Goal: Task Accomplishment & Management: Use online tool/utility

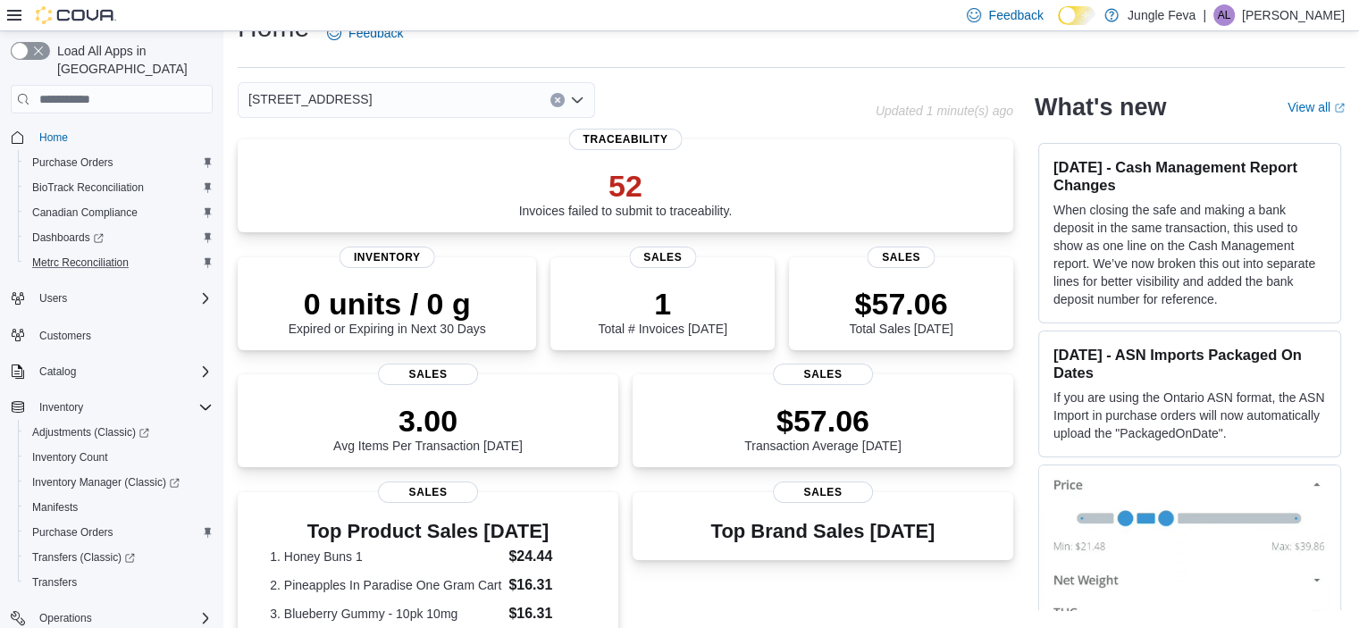
scroll to position [71, 0]
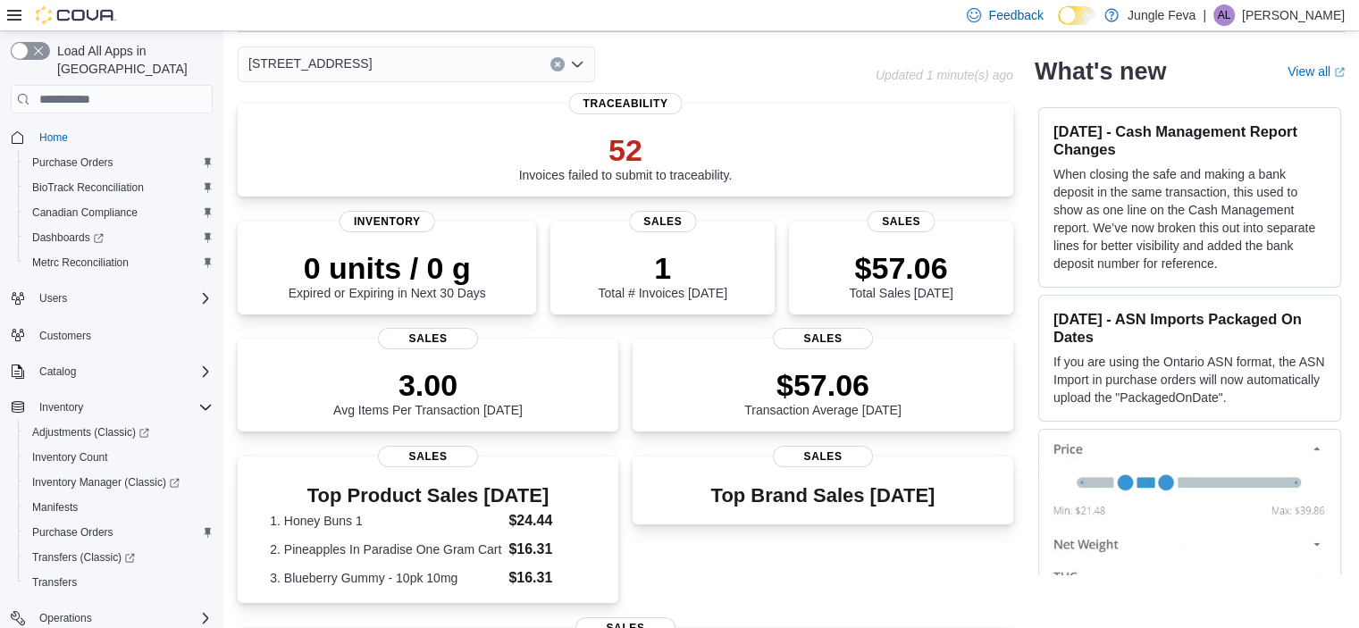
click at [240, 442] on div "52 Invoices failed to submit to traceability. Traceability 0 units / 0 g Expire…" at bounding box center [625, 548] width 775 height 888
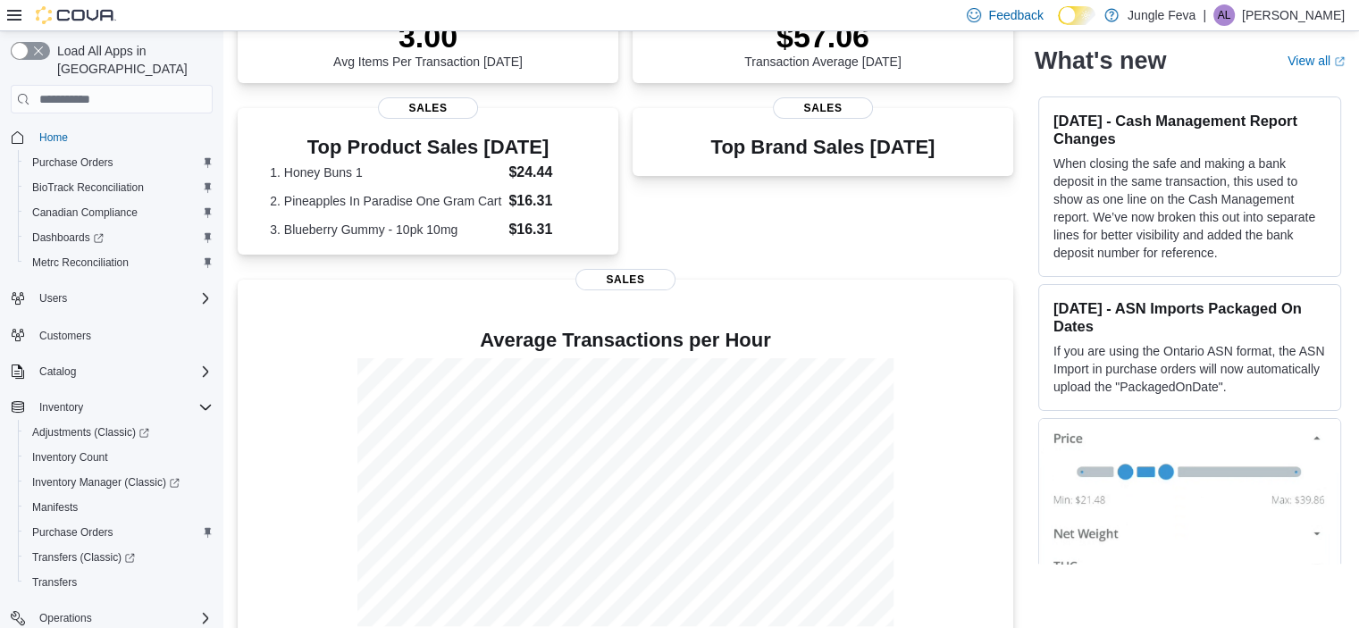
scroll to position [450, 0]
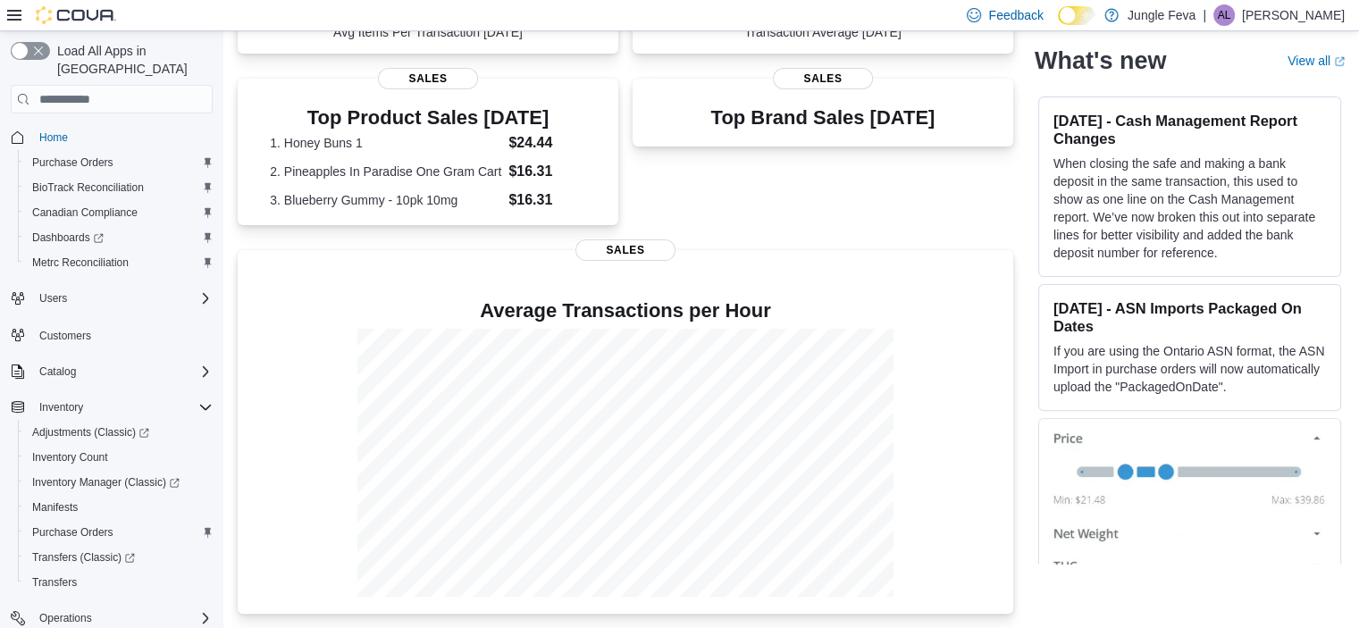
click at [218, 574] on div "Load All Apps in New Hub Home Purchase Orders BioTrack Reconciliation Canadian …" at bounding box center [111, 332] width 223 height 603
click at [225, 589] on div "Home Feedback [STREET_ADDRESS] Updated 1 minute(s) ago 52 Invoices failed to su…" at bounding box center [790, 105] width 1135 height 1046
click at [221, 605] on div "Load All Apps in New Hub Home Purchase Orders BioTrack Reconciliation Canadian …" at bounding box center [111, 332] width 223 height 603
click at [213, 615] on div "Load All Apps in New Hub Home Purchase Orders BioTrack Reconciliation Canadian …" at bounding box center [112, 359] width 216 height 648
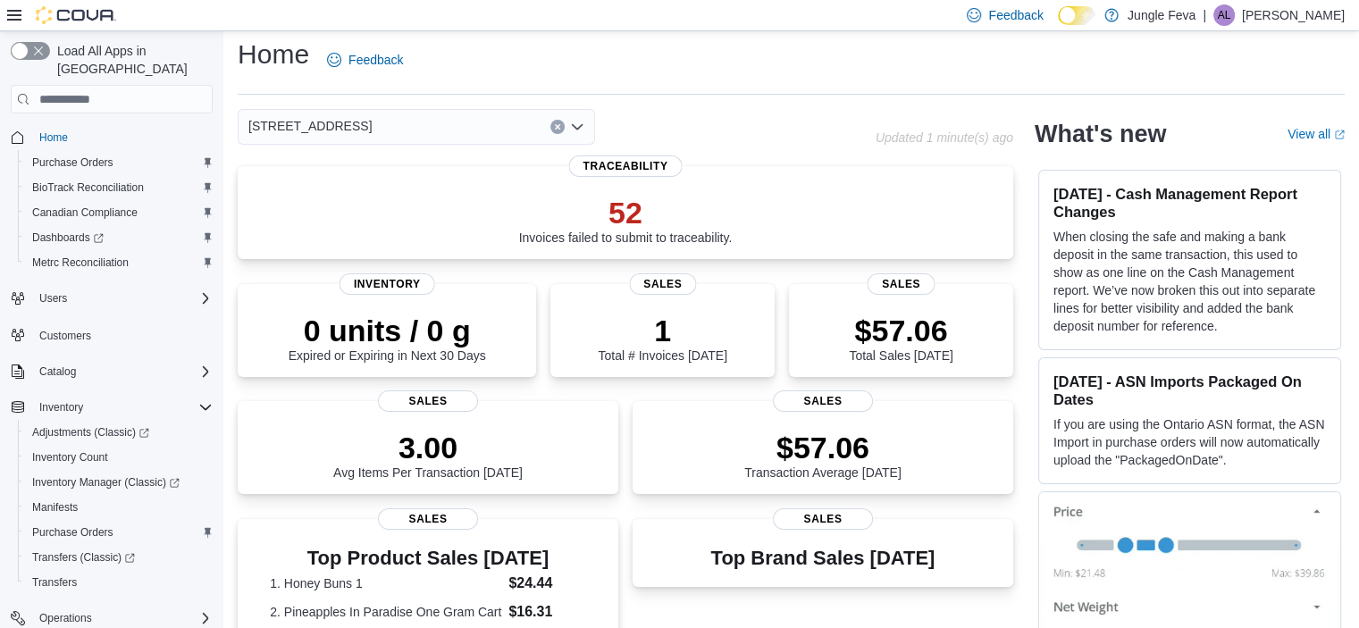
scroll to position [0, 0]
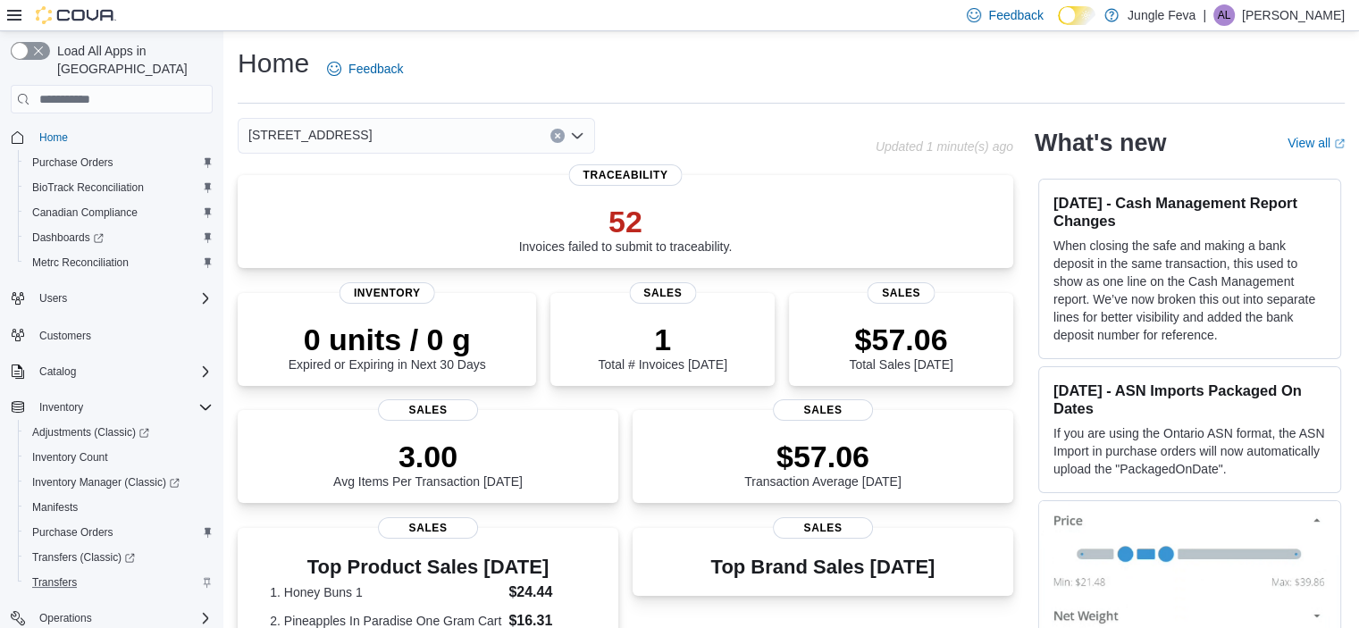
click at [202, 577] on icon "Complex example" at bounding box center [207, 582] width 11 height 11
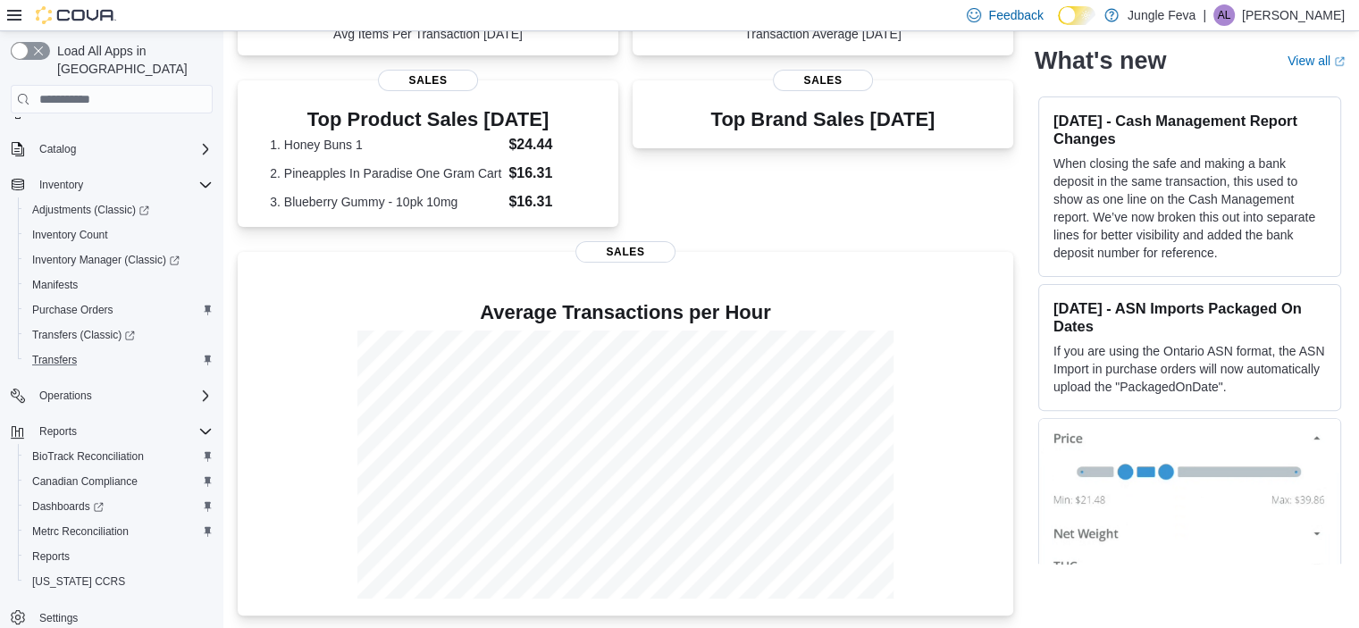
scroll to position [450, 0]
click at [45, 549] on span "Reports" at bounding box center [51, 556] width 38 height 14
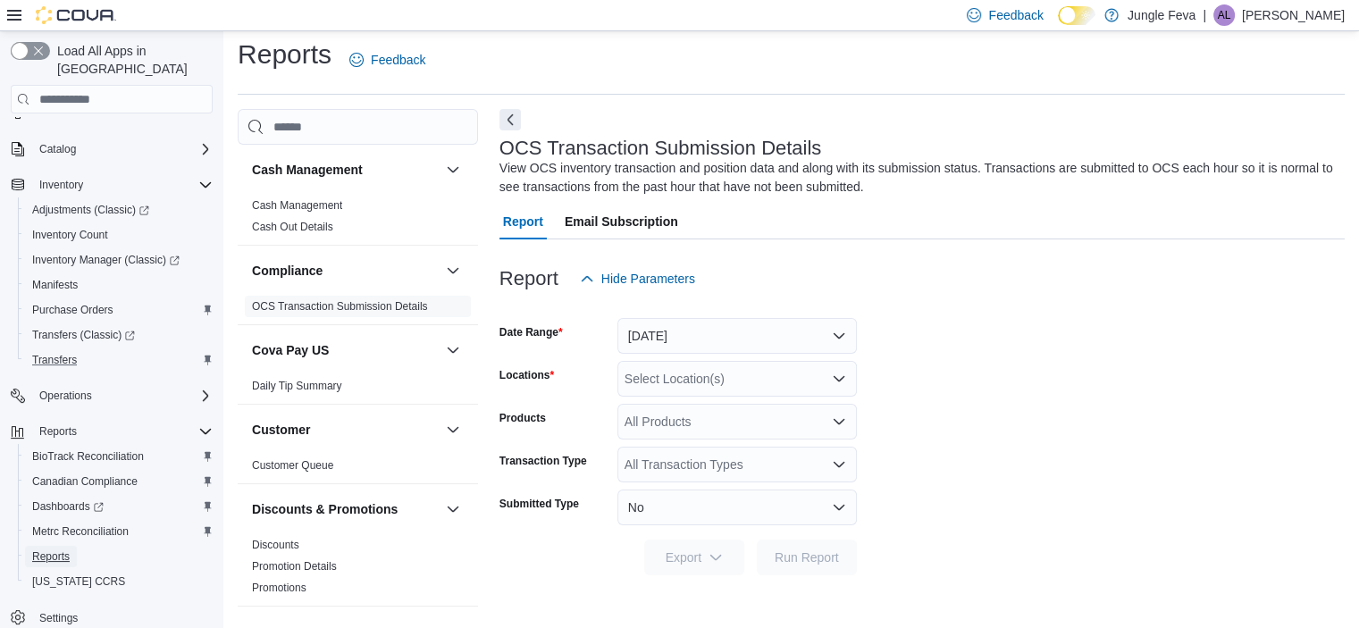
scroll to position [11, 0]
click at [707, 327] on button "[DATE]" at bounding box center [736, 334] width 239 height 36
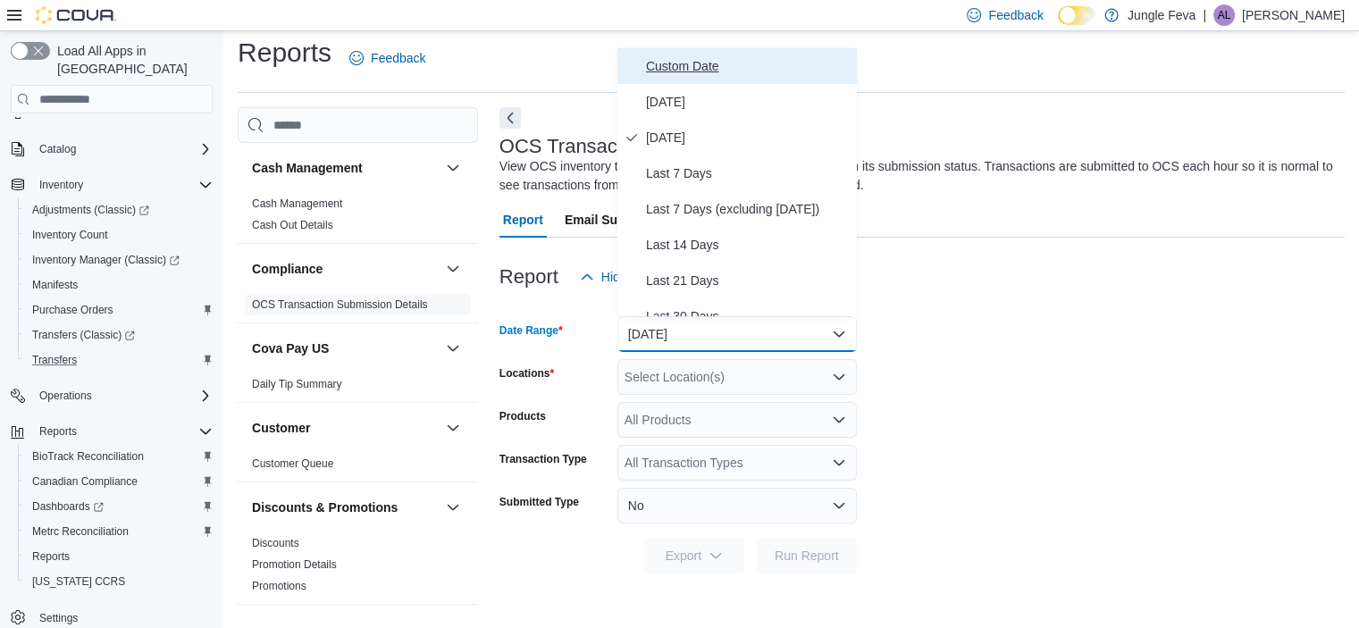
click at [677, 65] on span "Custom Date" at bounding box center [748, 65] width 204 height 21
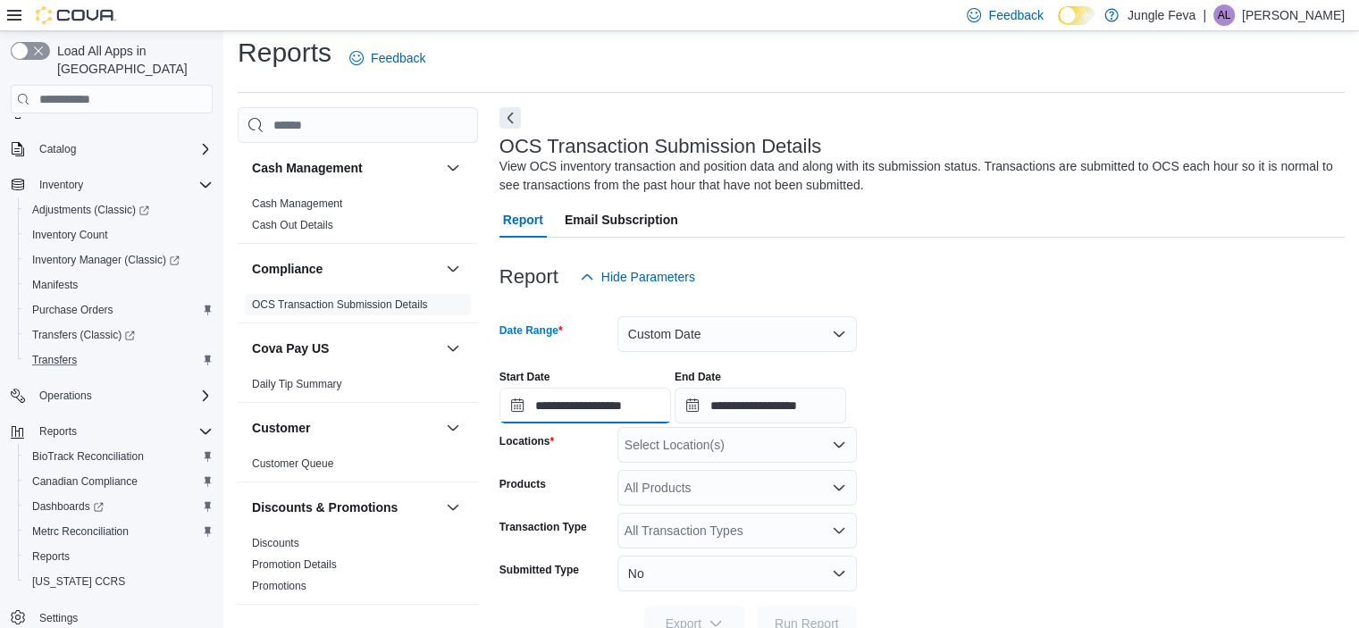
click at [513, 412] on input "**********" at bounding box center [584, 406] width 171 height 36
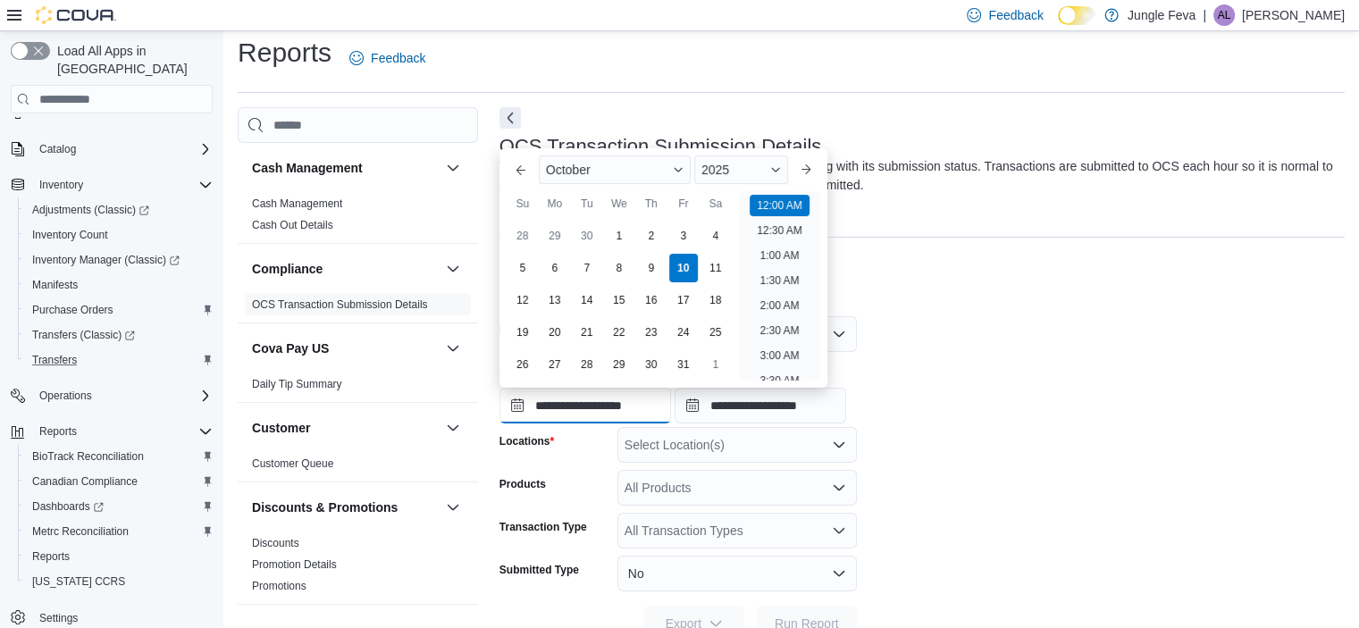
scroll to position [55, 0]
click at [523, 166] on button "Previous Month" at bounding box center [520, 169] width 29 height 29
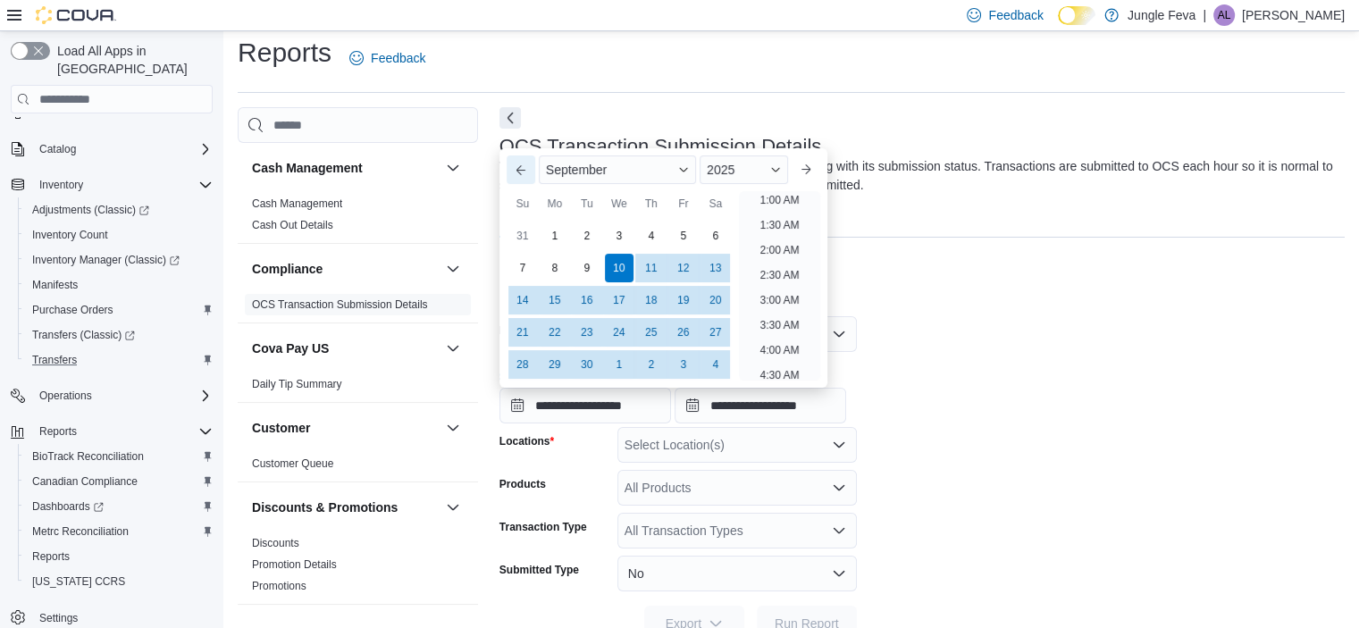
scroll to position [4, 0]
click at [557, 235] on div "1" at bounding box center [554, 236] width 31 height 31
type input "**********"
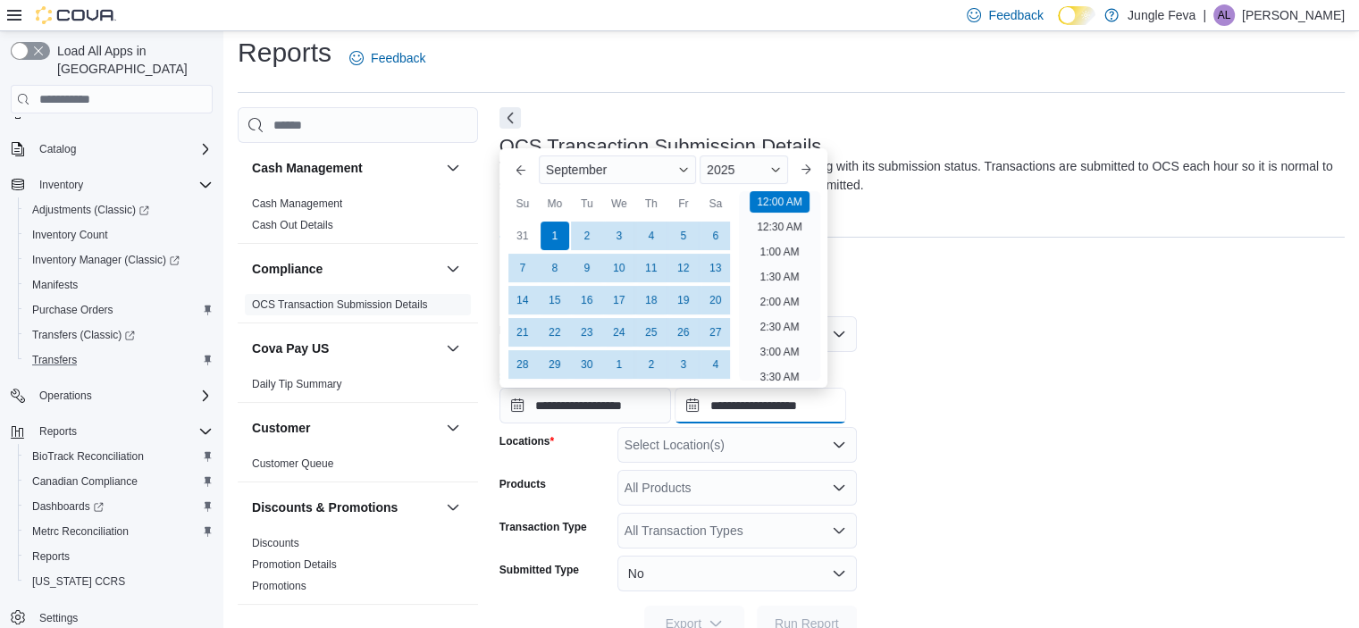
click at [763, 414] on input "**********" at bounding box center [759, 406] width 171 height 36
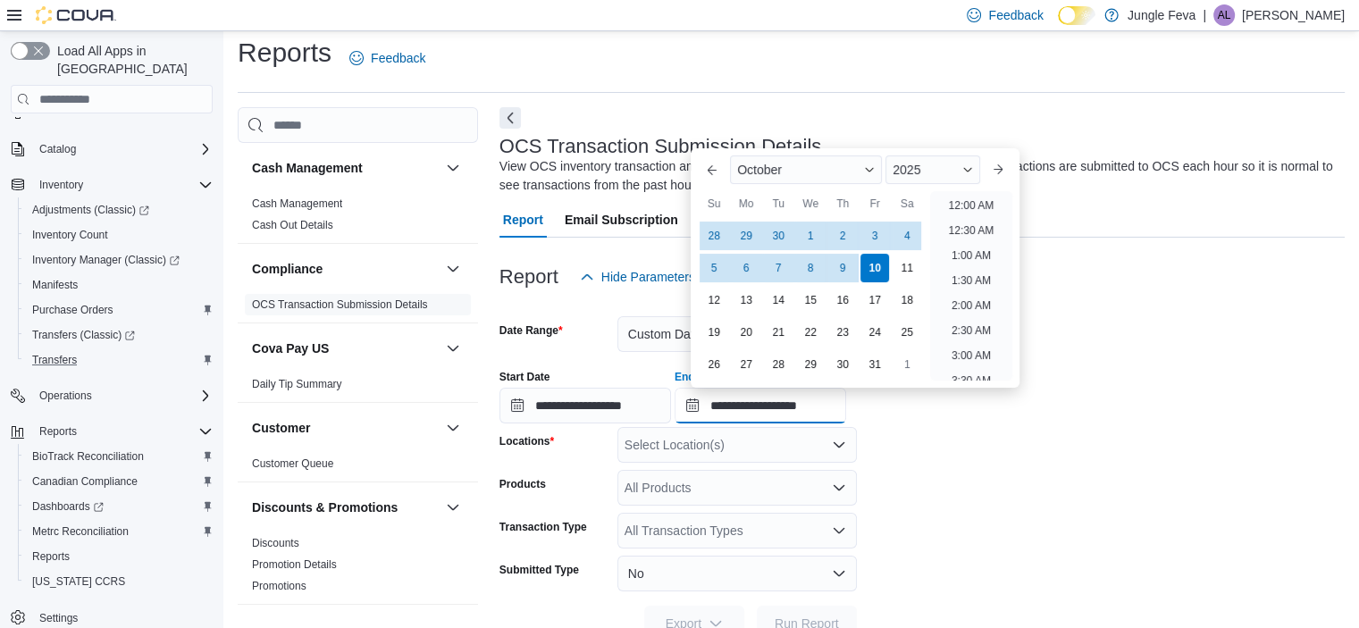
scroll to position [1015, 0]
click at [703, 171] on button "Previous Month" at bounding box center [712, 169] width 29 height 29
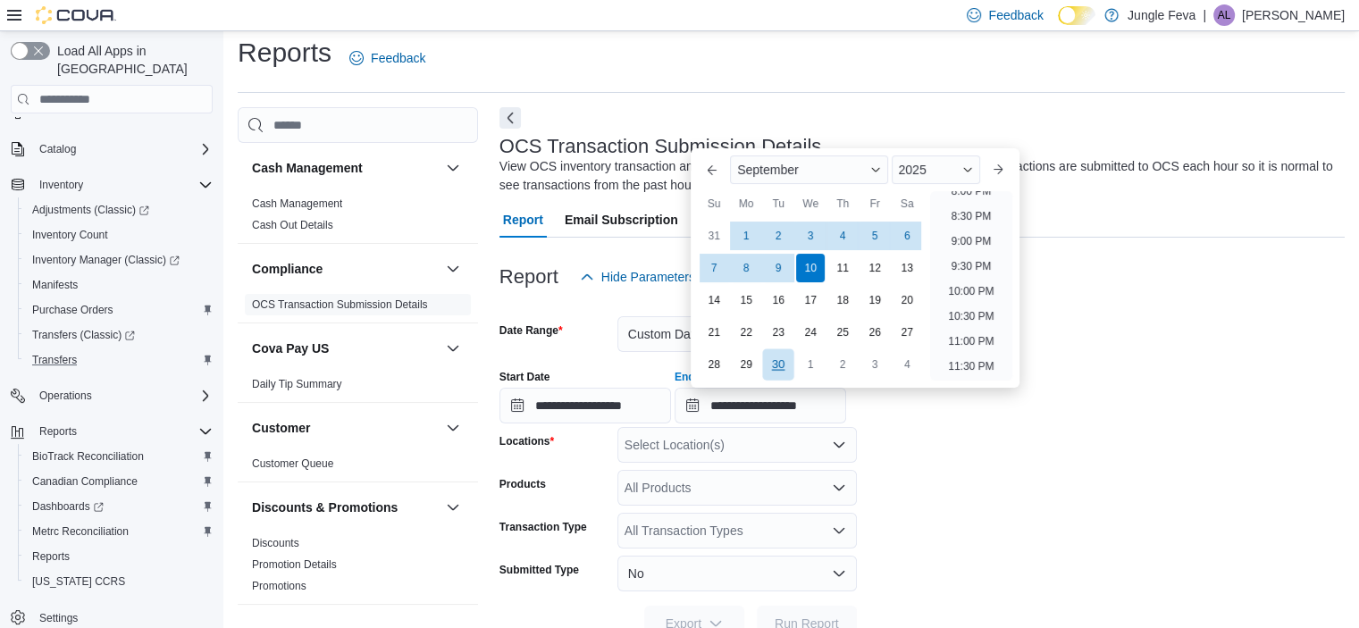
click at [775, 361] on div "30" at bounding box center [778, 364] width 31 height 31
type input "**********"
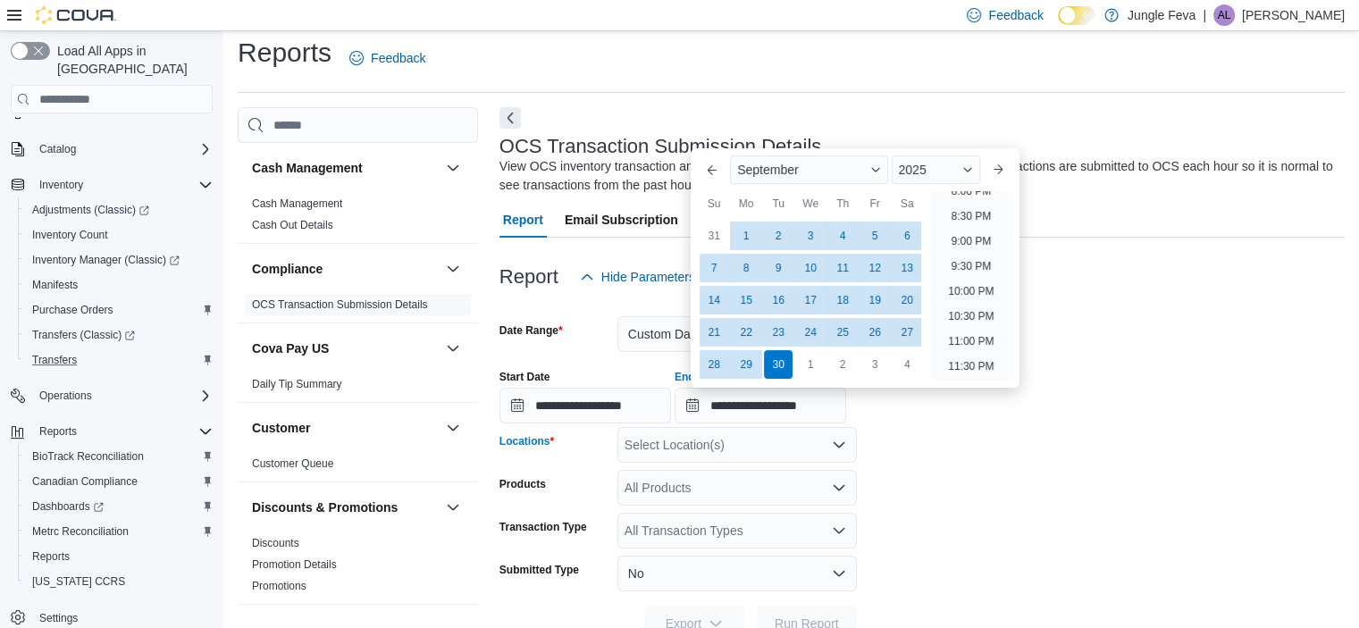
click at [826, 441] on div "Select Location(s)" at bounding box center [736, 445] width 239 height 36
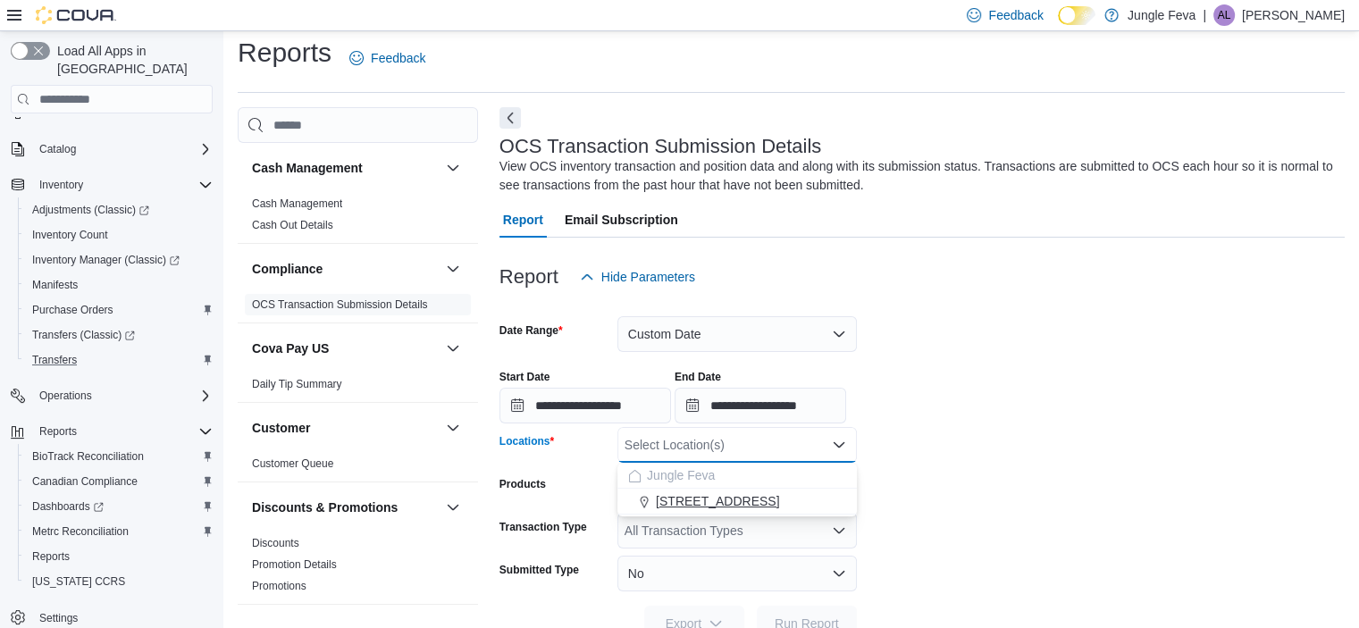
click at [743, 498] on span "[STREET_ADDRESS]" at bounding box center [717, 501] width 123 height 18
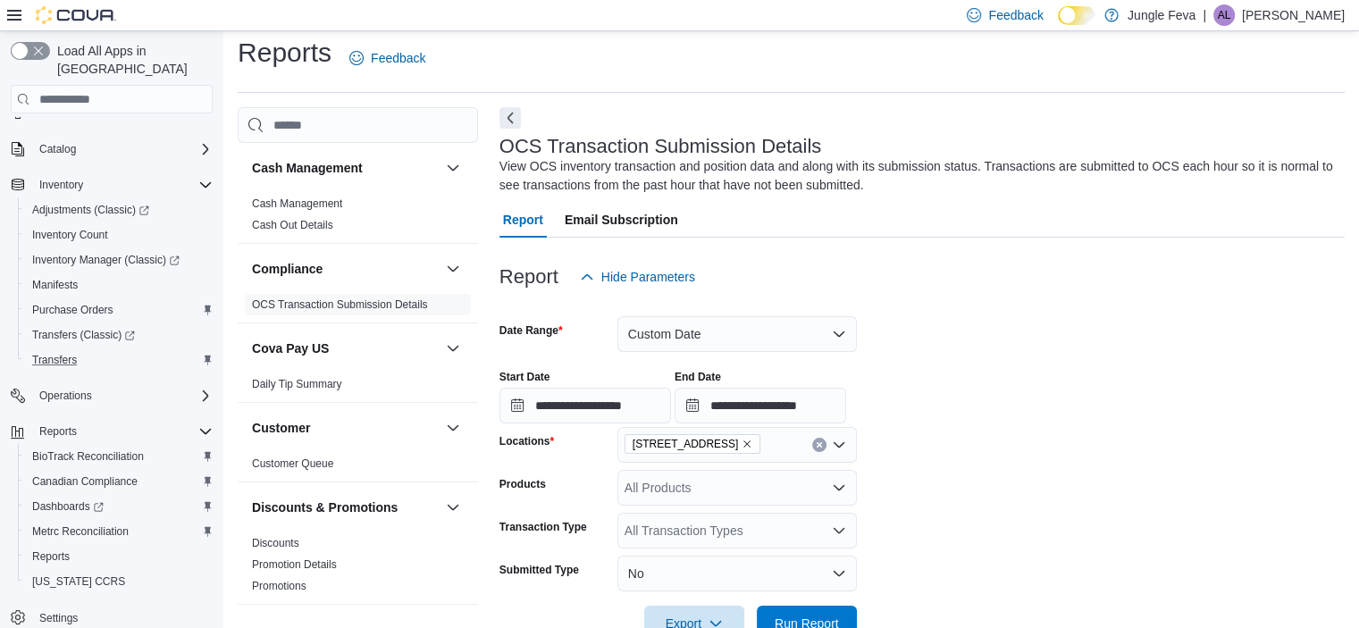
click at [1004, 506] on form "**********" at bounding box center [921, 468] width 845 height 347
click at [826, 615] on span "Run Report" at bounding box center [806, 623] width 64 height 18
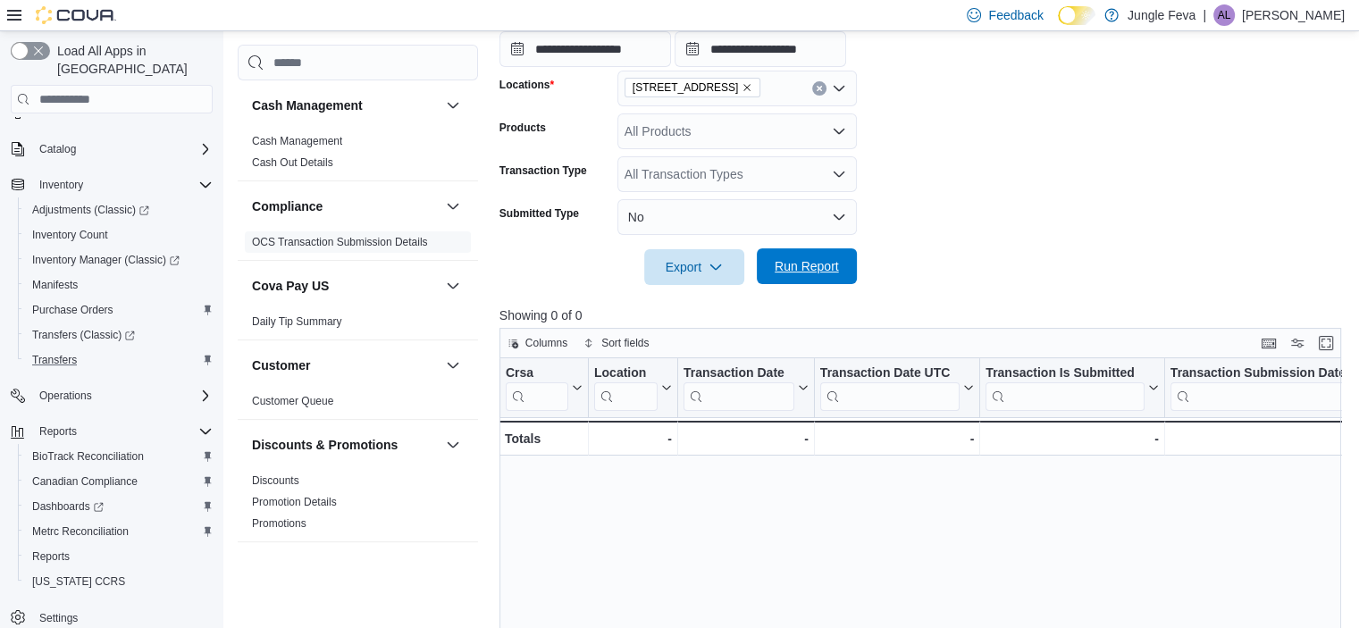
scroll to position [572, 0]
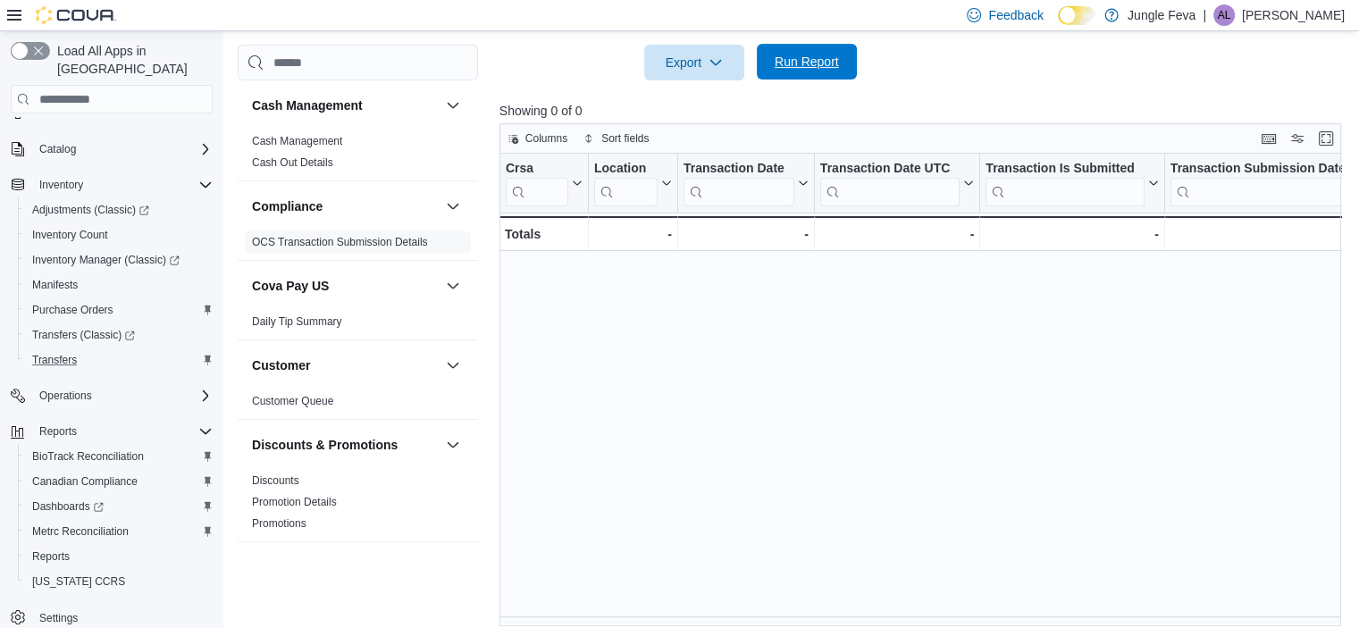
click at [818, 60] on span "Run Report" at bounding box center [806, 62] width 64 height 18
click at [61, 549] on span "Reports" at bounding box center [51, 556] width 38 height 14
click at [88, 524] on span "Metrc Reconciliation" at bounding box center [80, 531] width 96 height 14
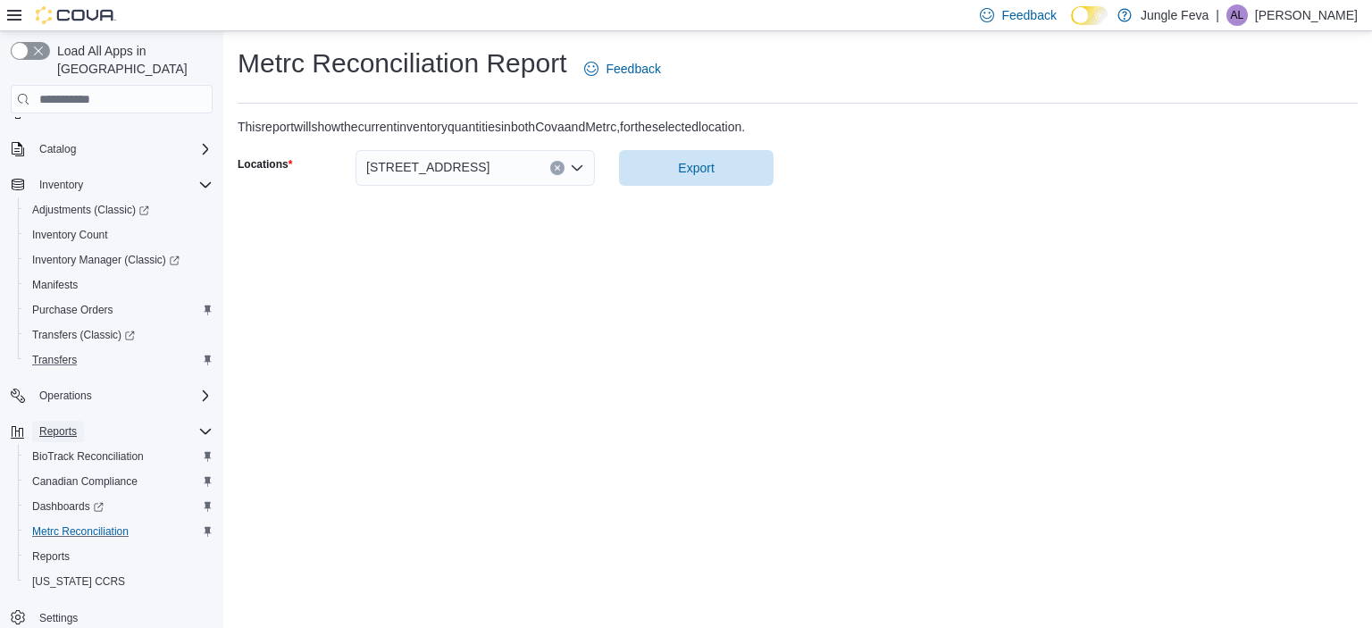
click at [69, 424] on span "Reports" at bounding box center [58, 431] width 38 height 14
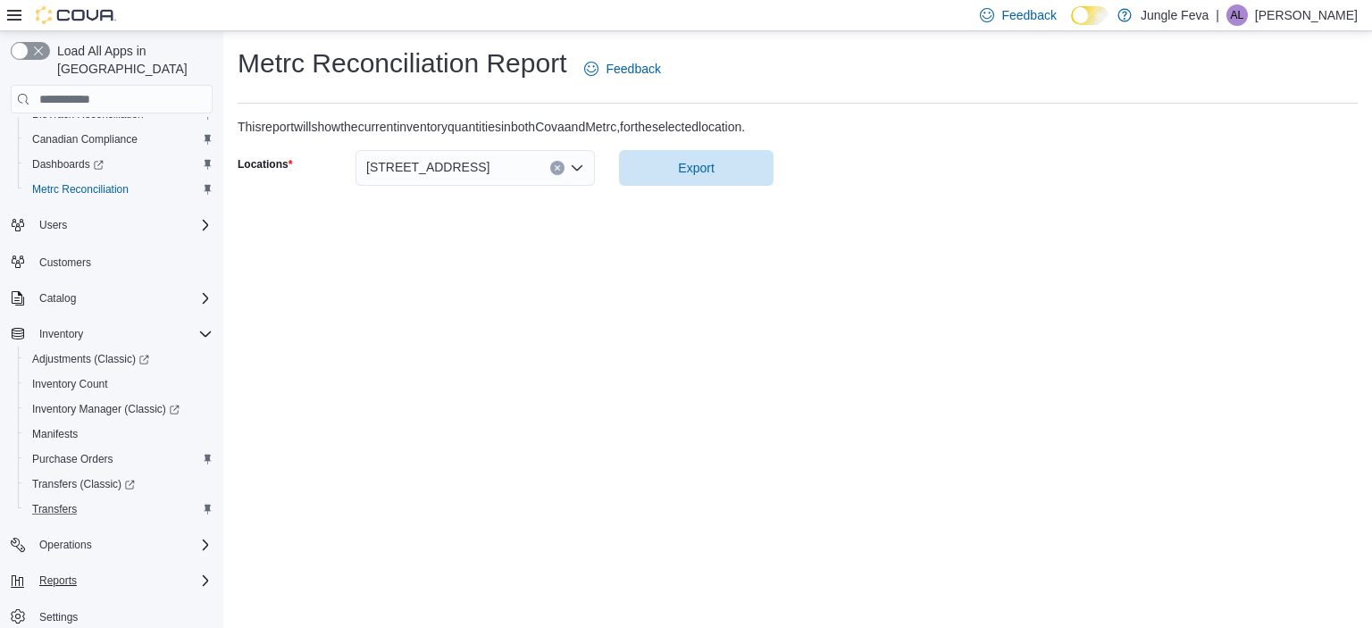
scroll to position [97, 0]
click at [48, 574] on span "Reports" at bounding box center [58, 581] width 38 height 14
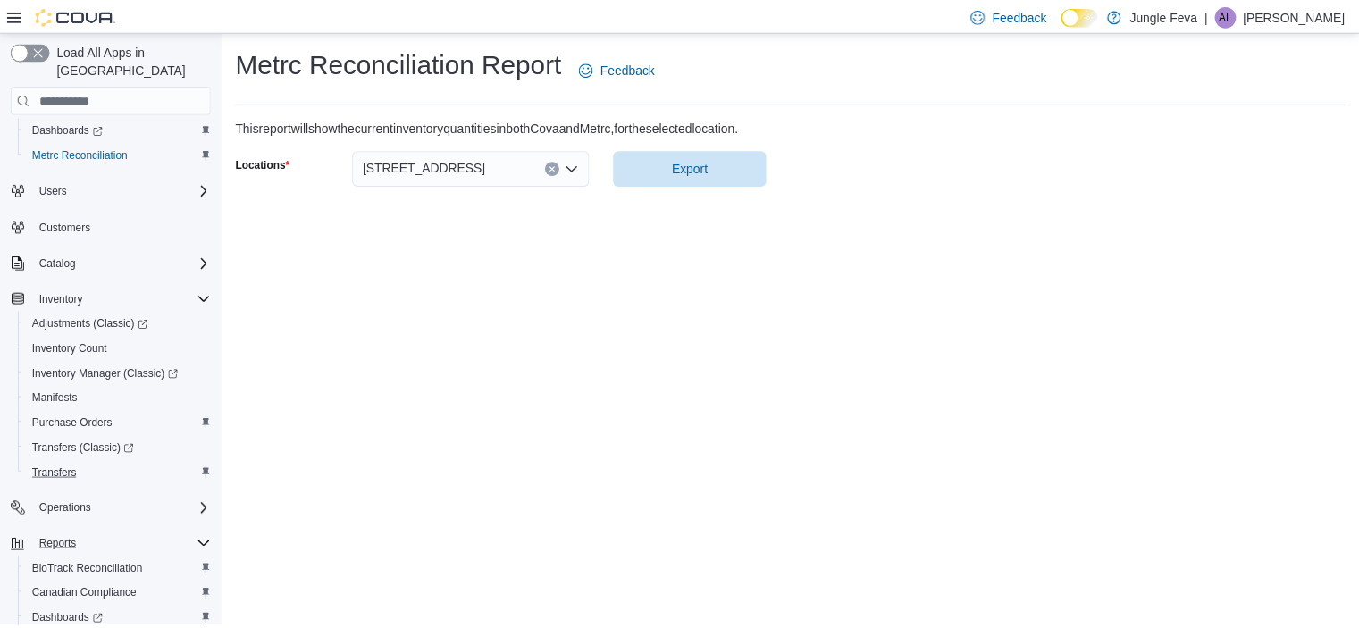
scroll to position [247, 0]
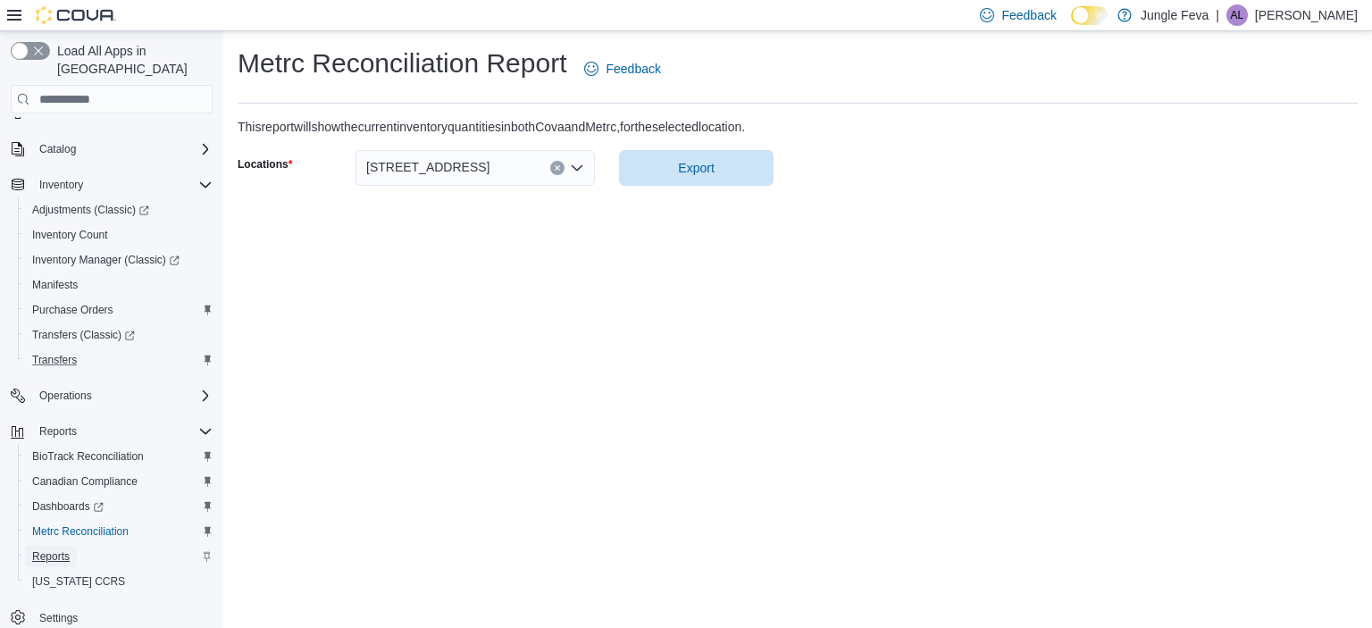
click at [57, 549] on span "Reports" at bounding box center [51, 556] width 38 height 14
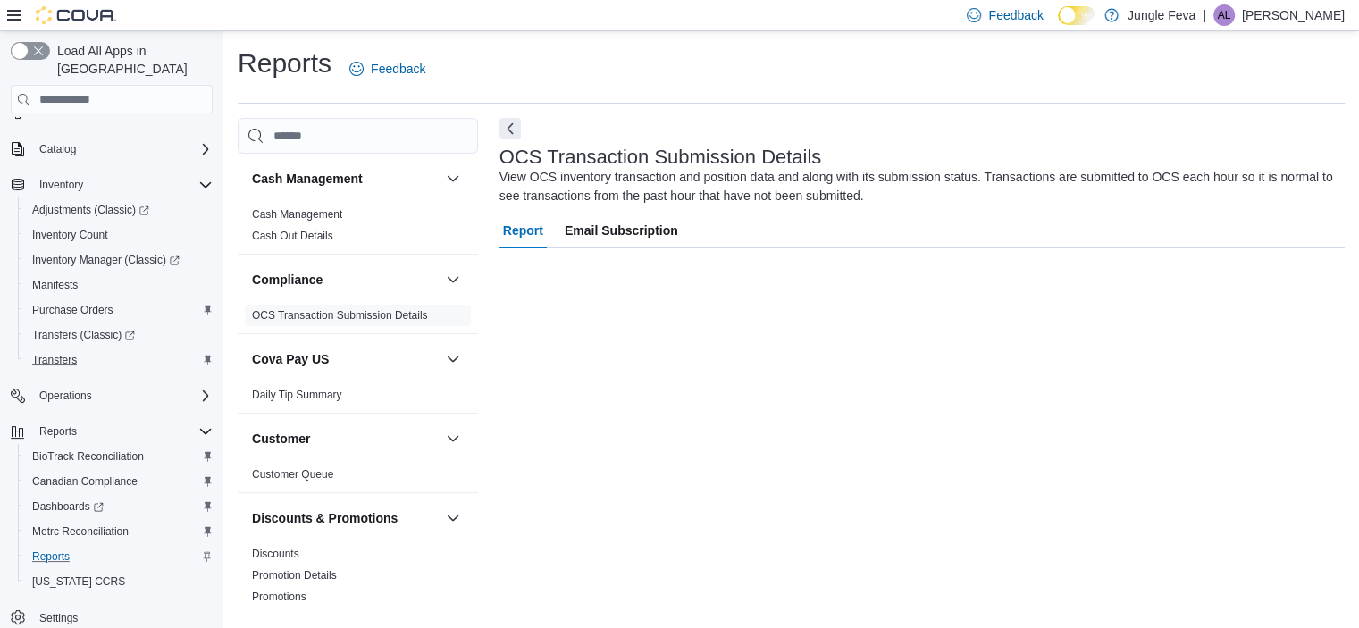
scroll to position [11, 0]
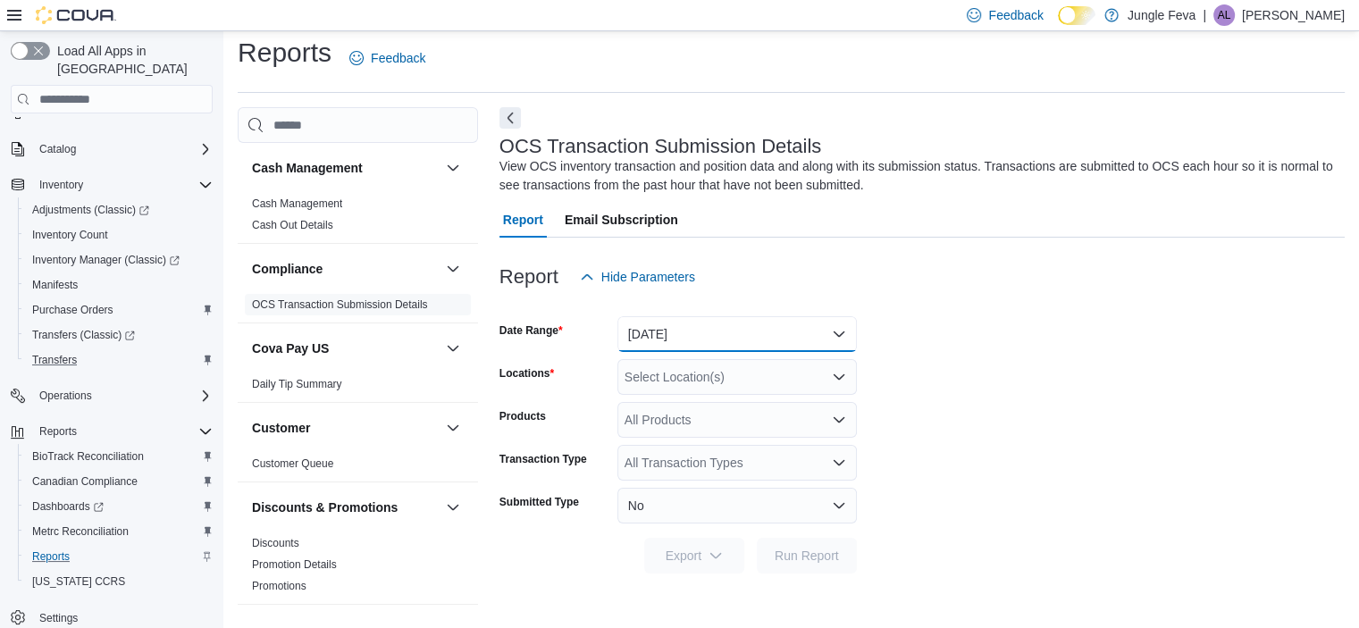
click at [665, 332] on button "[DATE]" at bounding box center [736, 334] width 239 height 36
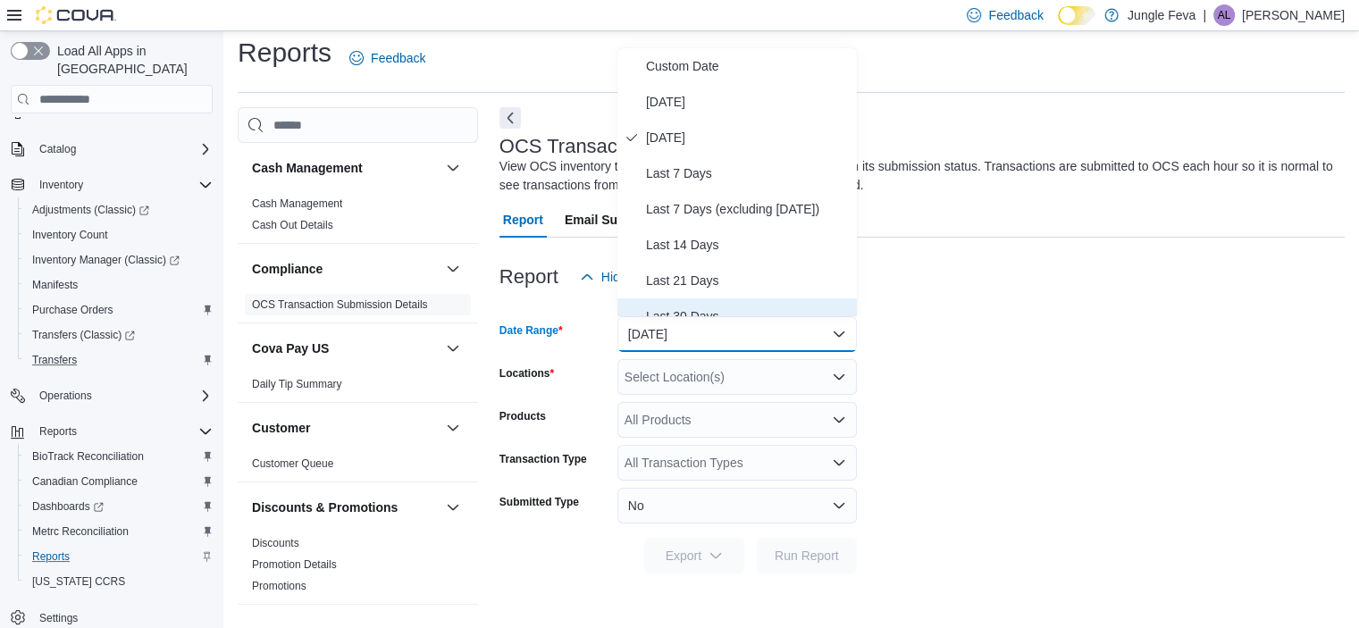
click at [698, 307] on span "Last 30 Days" at bounding box center [748, 315] width 204 height 21
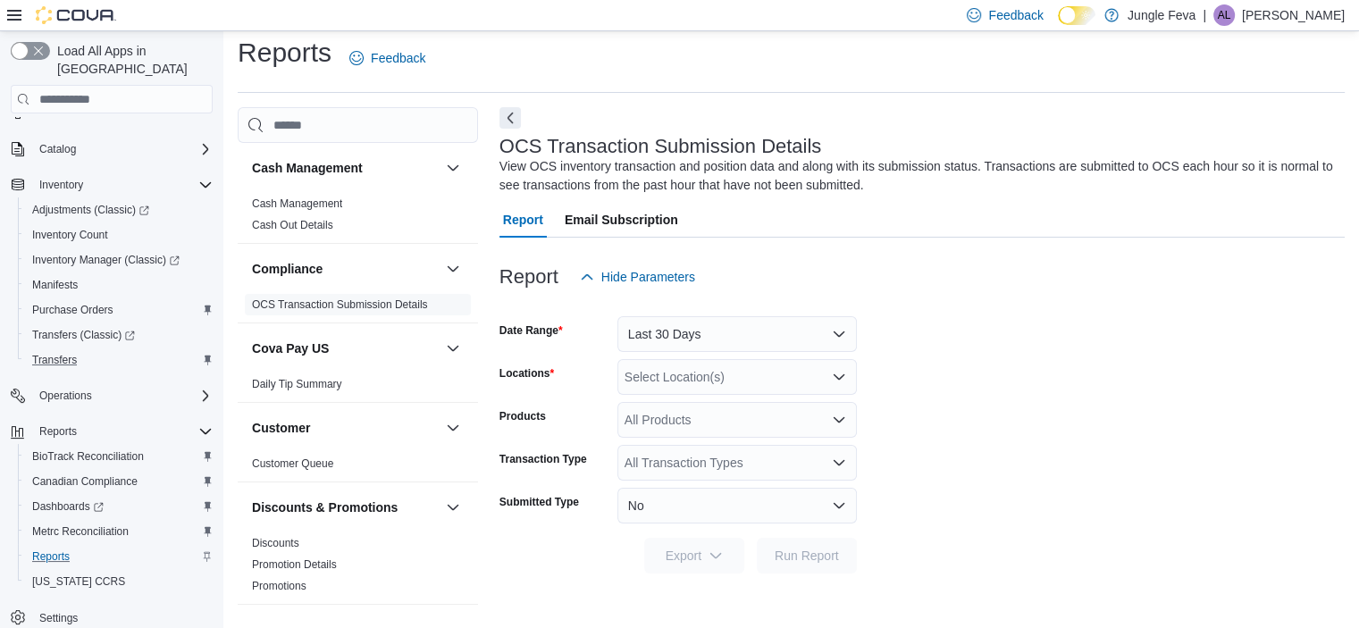
click at [1022, 493] on form "Date Range Last 30 Days Locations Select Location(s) Products All Products Tran…" at bounding box center [921, 434] width 845 height 279
click at [675, 372] on div "Select Location(s)" at bounding box center [736, 377] width 239 height 36
click at [673, 439] on span "[STREET_ADDRESS]" at bounding box center [717, 433] width 123 height 18
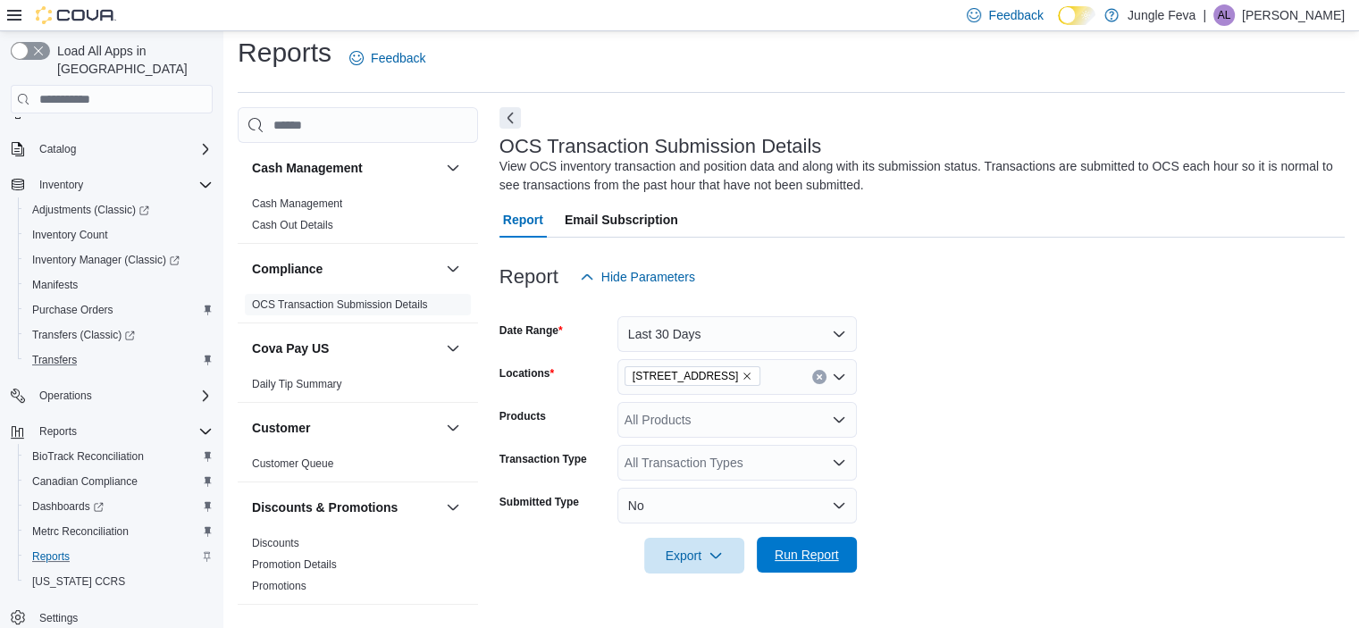
click at [794, 555] on span "Run Report" at bounding box center [806, 555] width 64 height 18
click at [18, 148] on div "Home Purchase Orders Transfers BioTrack Reconciliation Canadian Compliance Dash…" at bounding box center [112, 253] width 202 height 761
click at [46, 65] on div "Load All Apps in [GEOGRAPHIC_DATA]" at bounding box center [112, 77] width 202 height 71
